Goal: Information Seeking & Learning: Learn about a topic

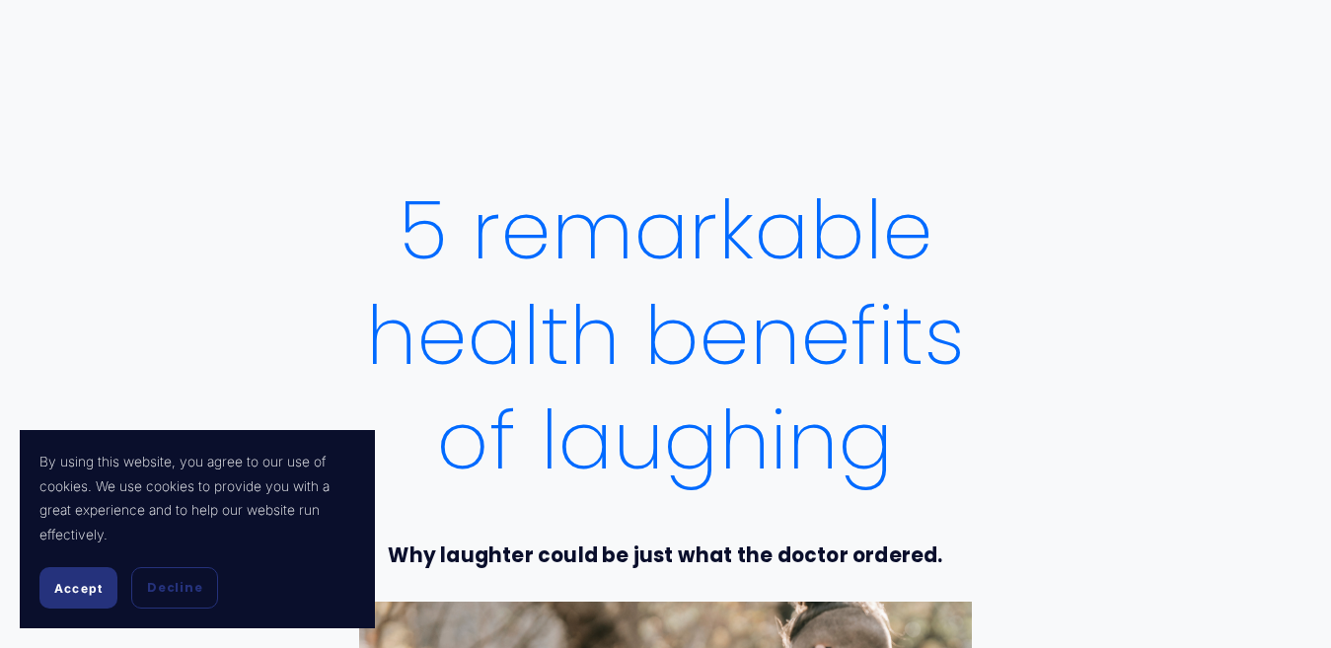
drag, startPoint x: 0, startPoint y: 0, endPoint x: 627, endPoint y: 322, distance: 704.5
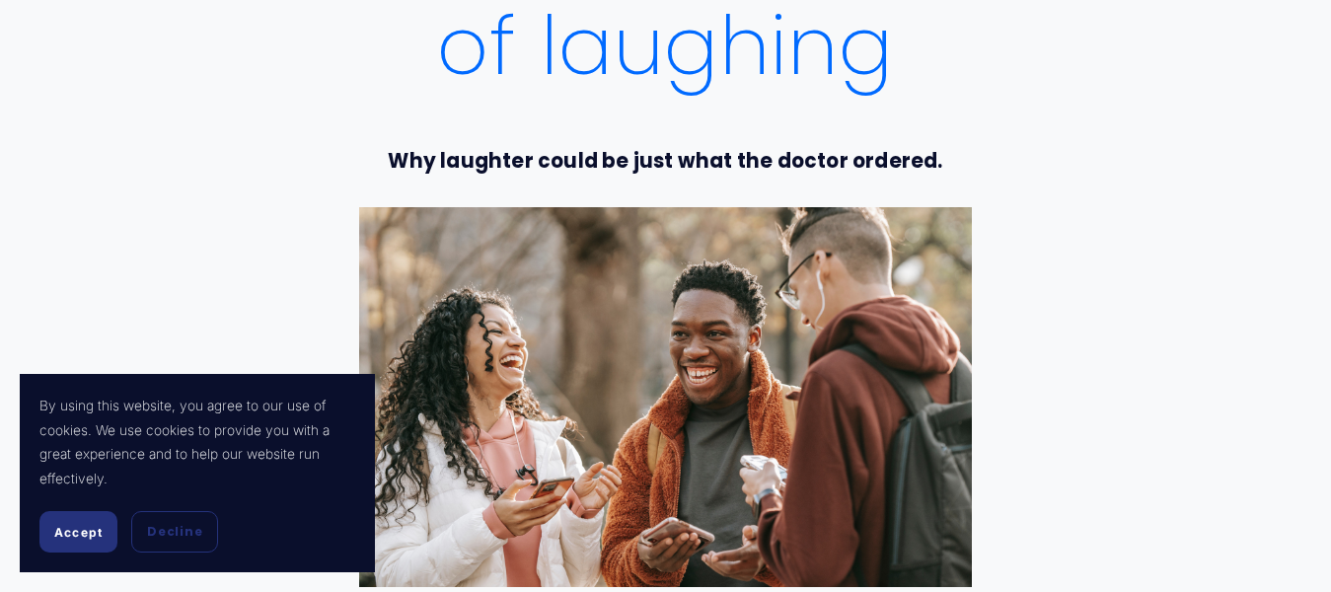
click at [607, 382] on div at bounding box center [665, 396] width 613 height 379
click at [687, 365] on div at bounding box center [665, 396] width 613 height 379
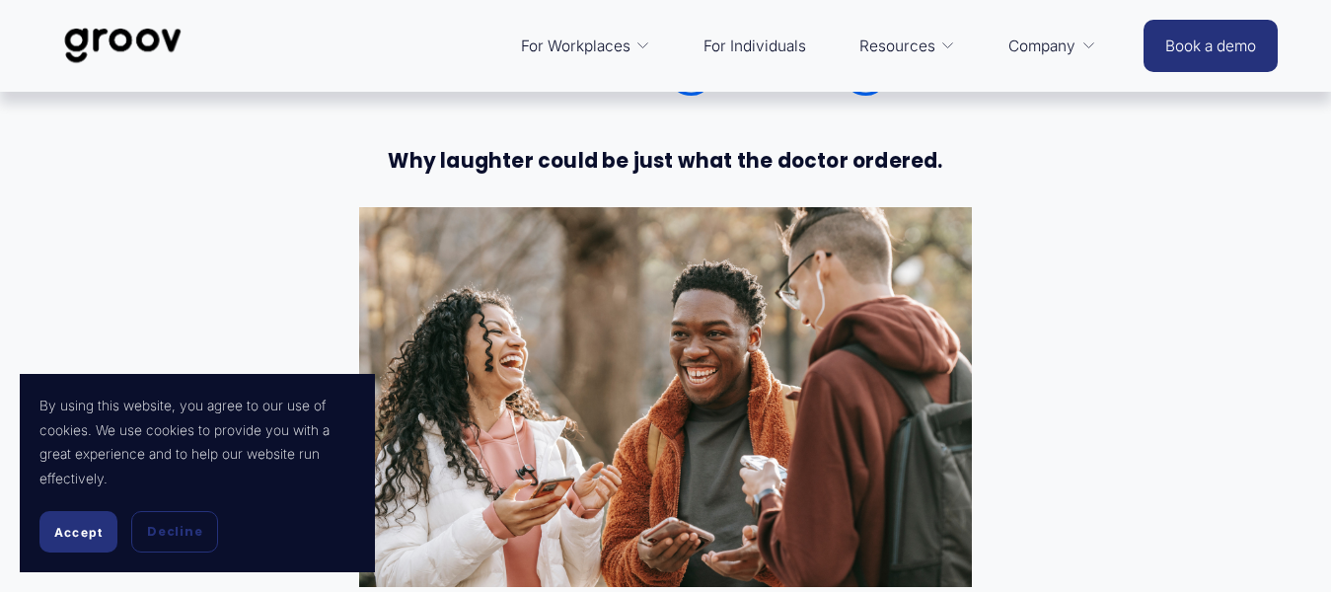
click at [753, 400] on div at bounding box center [665, 396] width 613 height 379
click at [754, 400] on div at bounding box center [665, 396] width 613 height 379
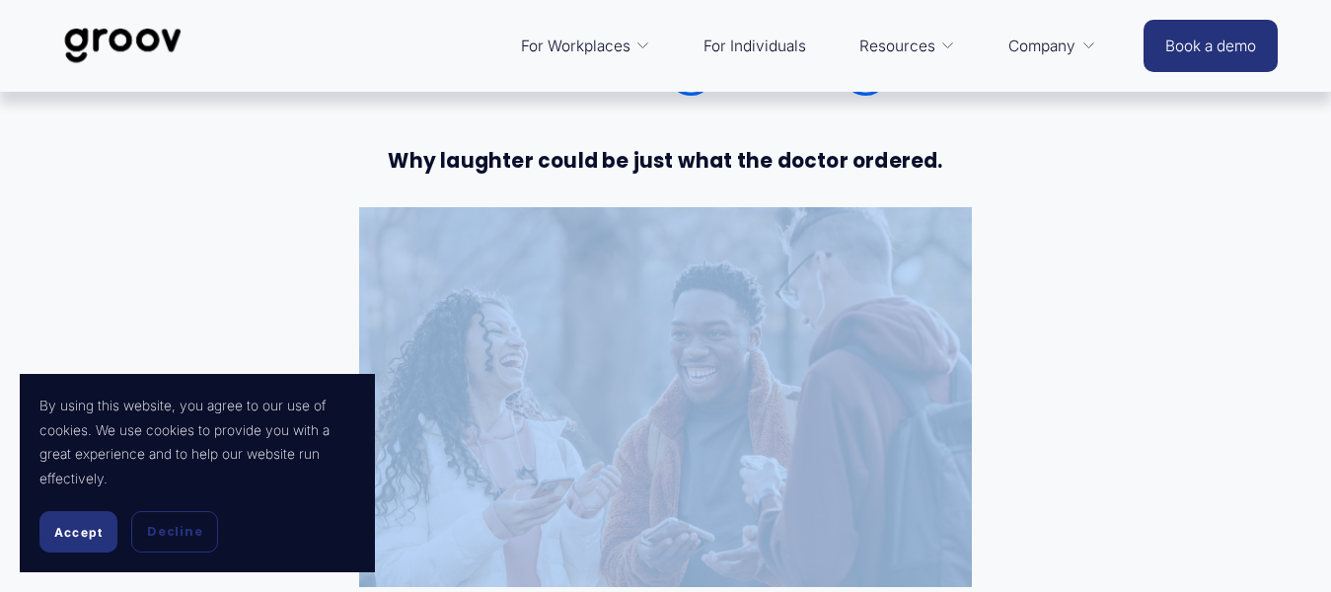
click at [754, 400] on div at bounding box center [665, 396] width 613 height 379
drag, startPoint x: 83, startPoint y: 532, endPoint x: 95, endPoint y: 525, distance: 13.7
click at [89, 532] on span "Accept" at bounding box center [78, 532] width 48 height 15
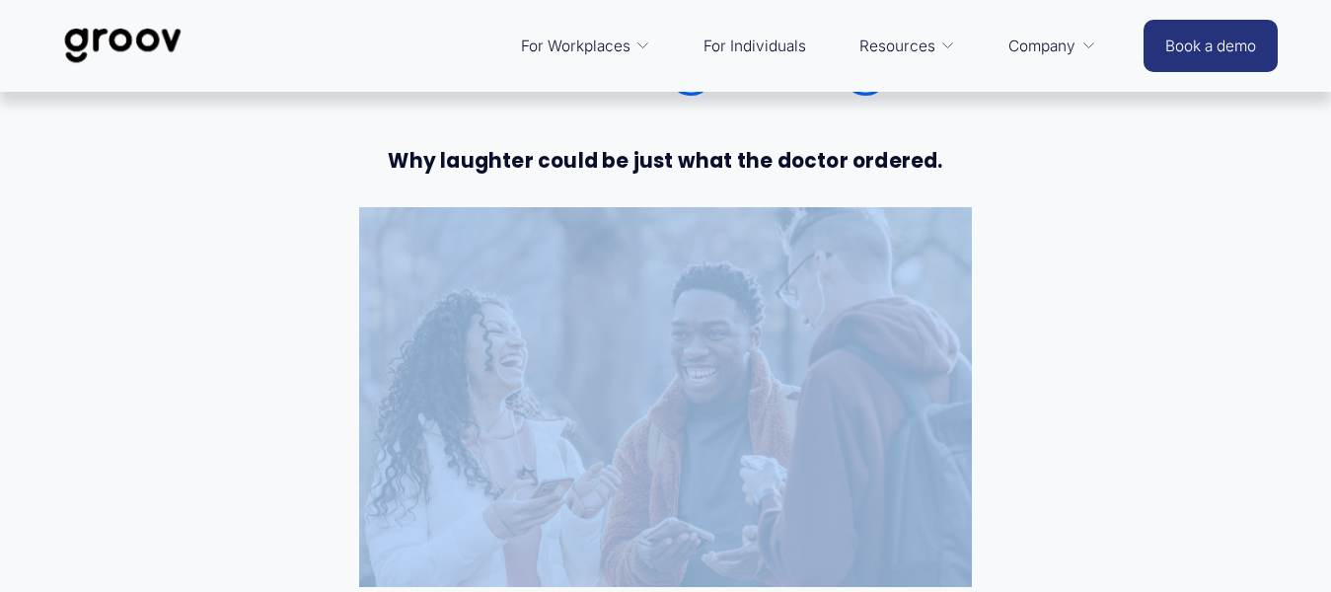
click at [712, 419] on div at bounding box center [665, 396] width 613 height 379
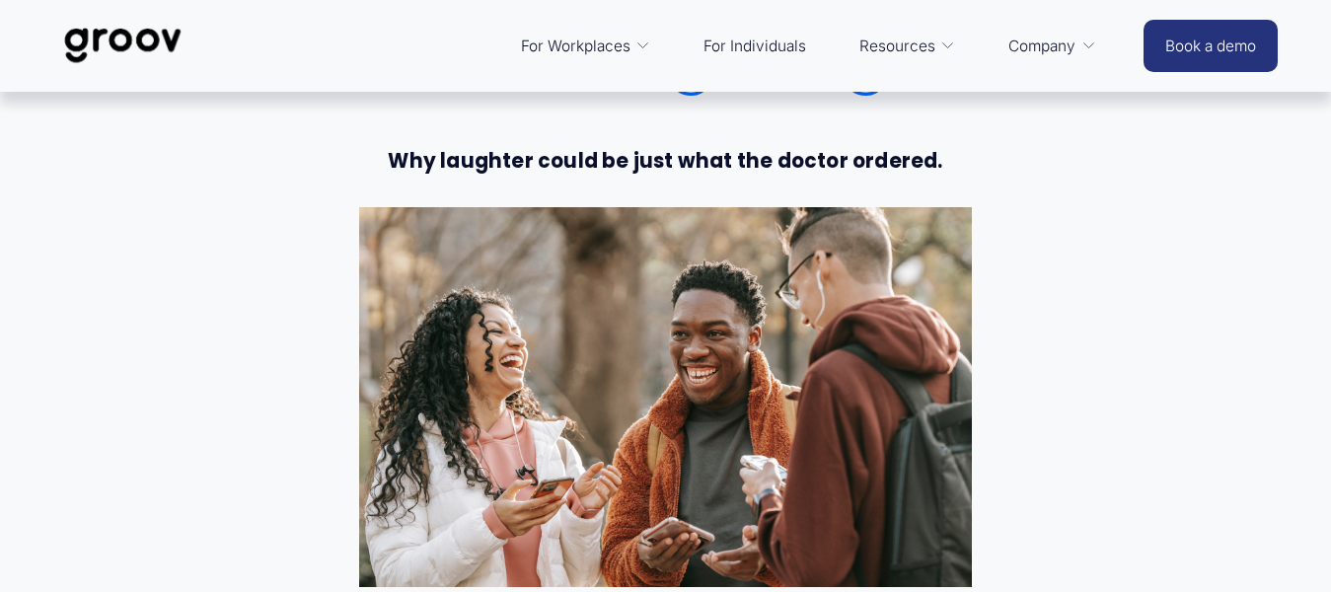
drag, startPoint x: 712, startPoint y: 419, endPoint x: 668, endPoint y: 413, distance: 44.0
click at [668, 413] on div at bounding box center [665, 396] width 613 height 379
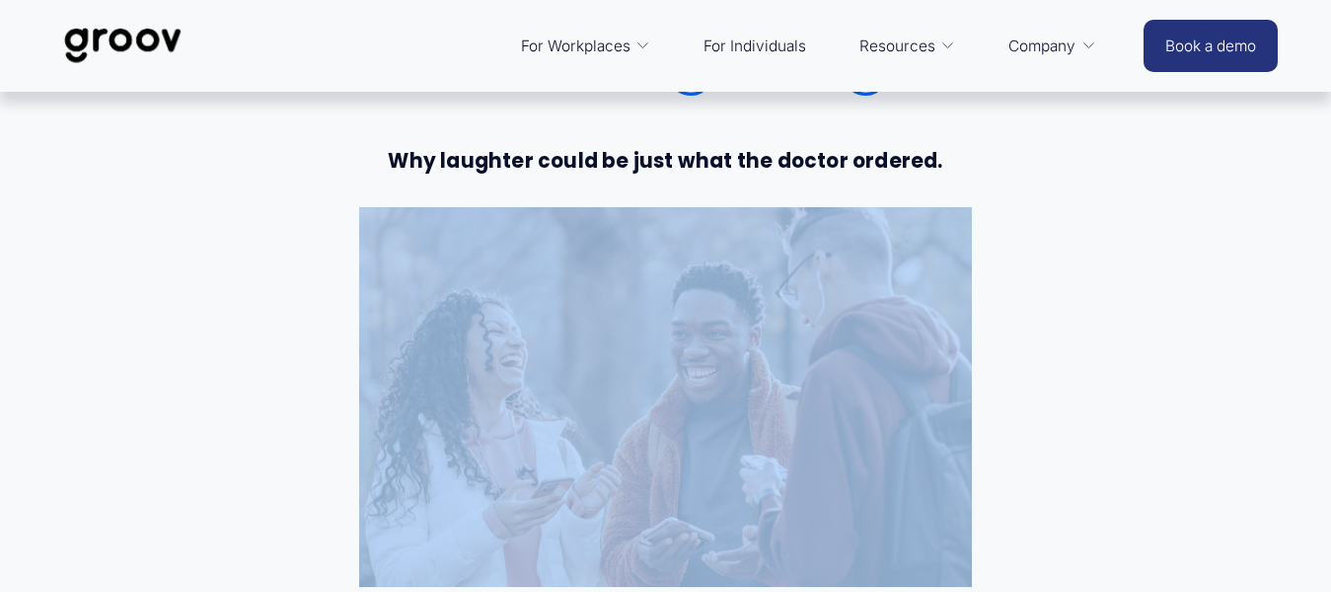
click at [667, 412] on div at bounding box center [665, 396] width 613 height 379
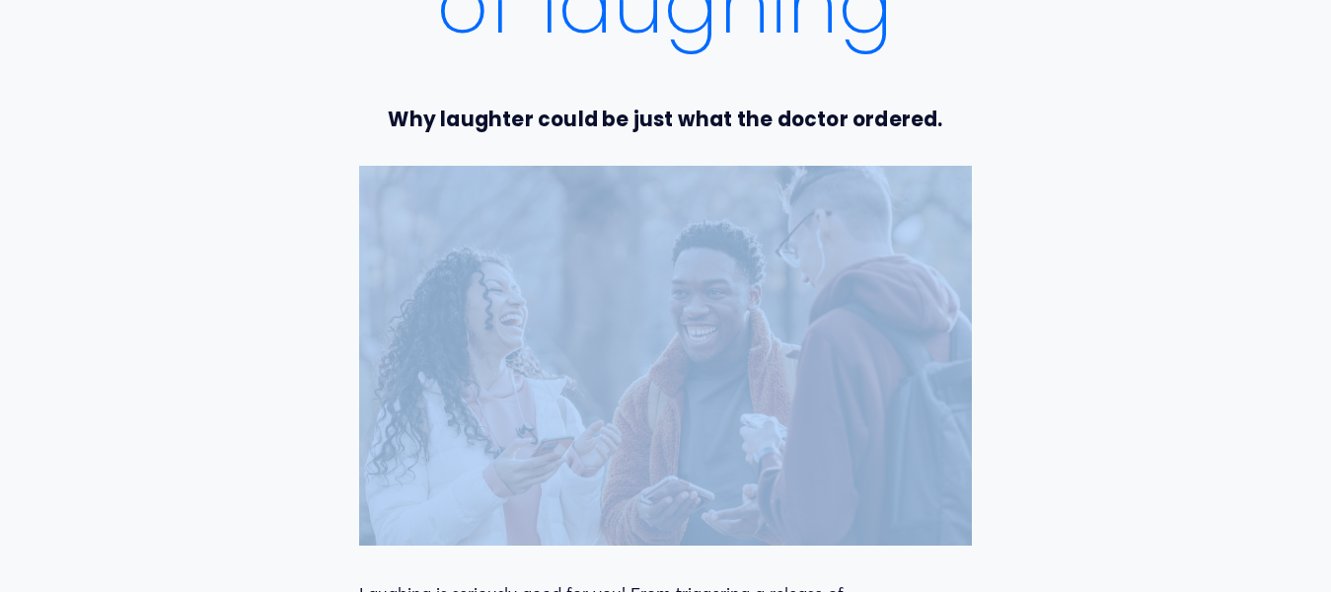
scroll to position [453, 0]
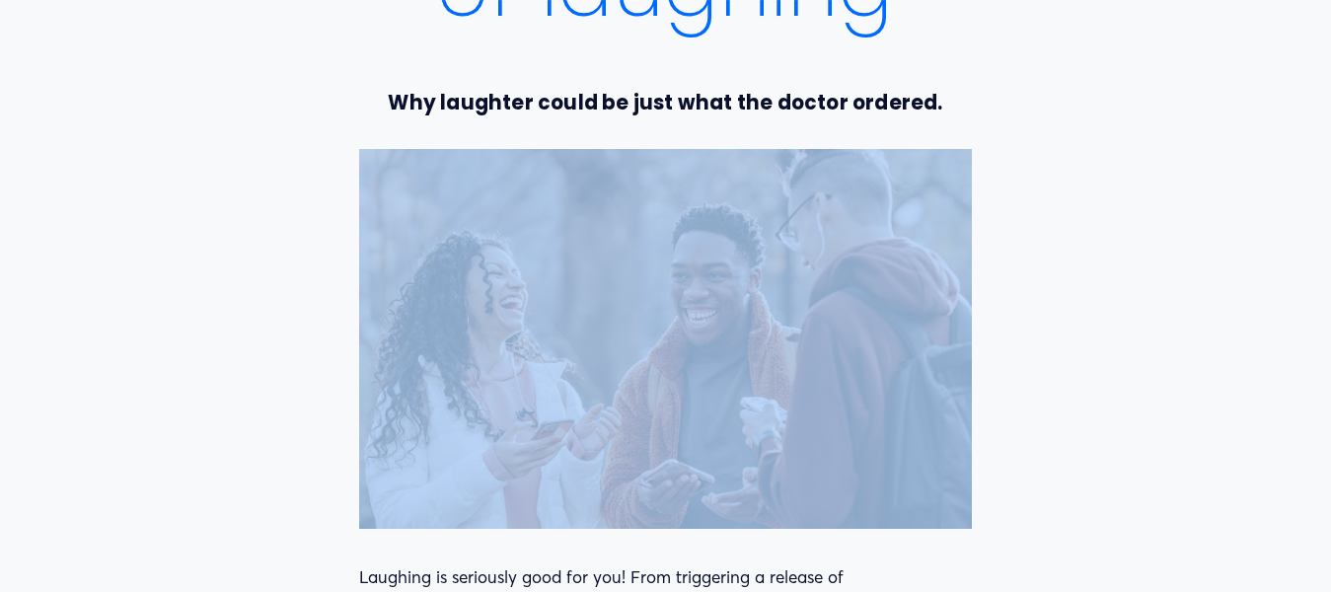
drag, startPoint x: 751, startPoint y: 348, endPoint x: 759, endPoint y: 356, distance: 11.2
click at [750, 347] on div at bounding box center [665, 338] width 613 height 379
click at [677, 318] on div at bounding box center [665, 338] width 613 height 379
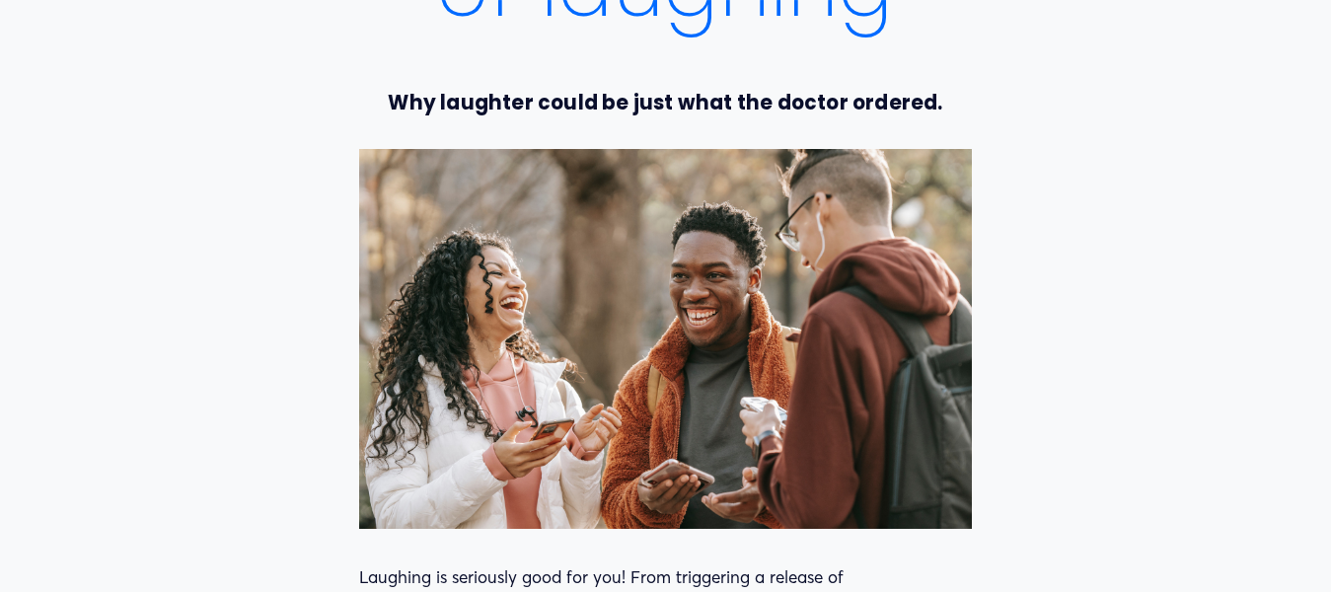
click at [677, 318] on div at bounding box center [665, 338] width 613 height 379
click at [683, 318] on div at bounding box center [665, 338] width 613 height 379
drag, startPoint x: 684, startPoint y: 318, endPoint x: 615, endPoint y: 318, distance: 69.1
click at [615, 318] on div at bounding box center [665, 338] width 613 height 379
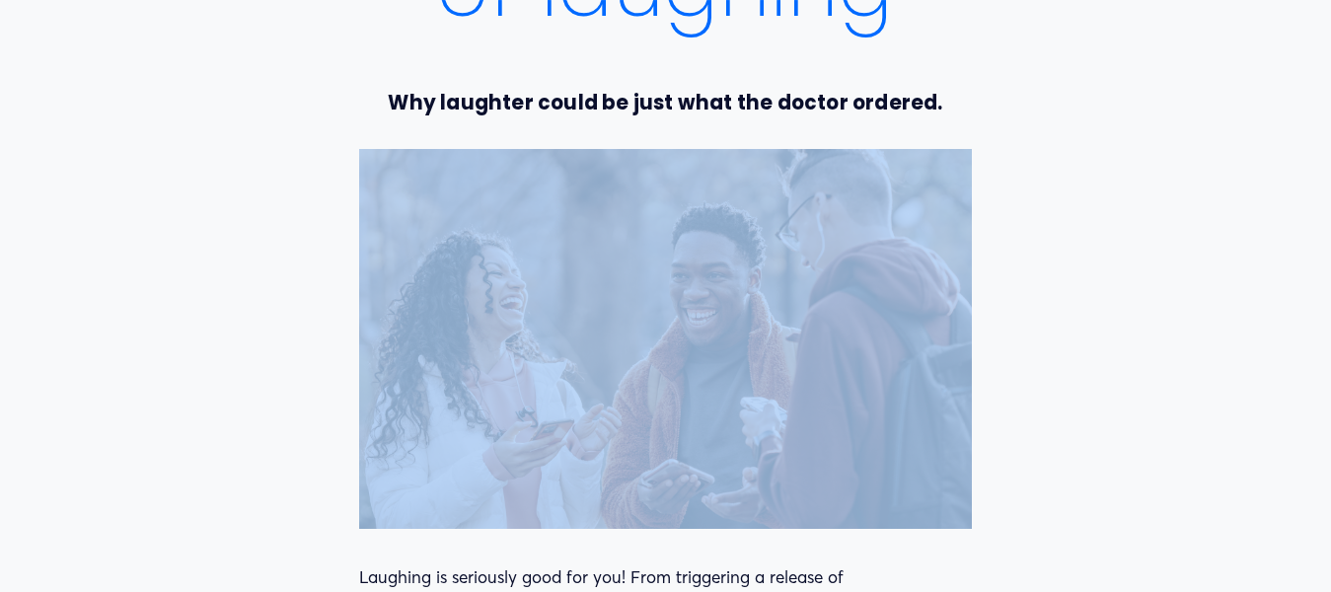
click at [616, 318] on div at bounding box center [665, 338] width 613 height 379
click at [617, 318] on div at bounding box center [665, 338] width 613 height 379
copy div
